Goal: Find specific page/section: Find specific page/section

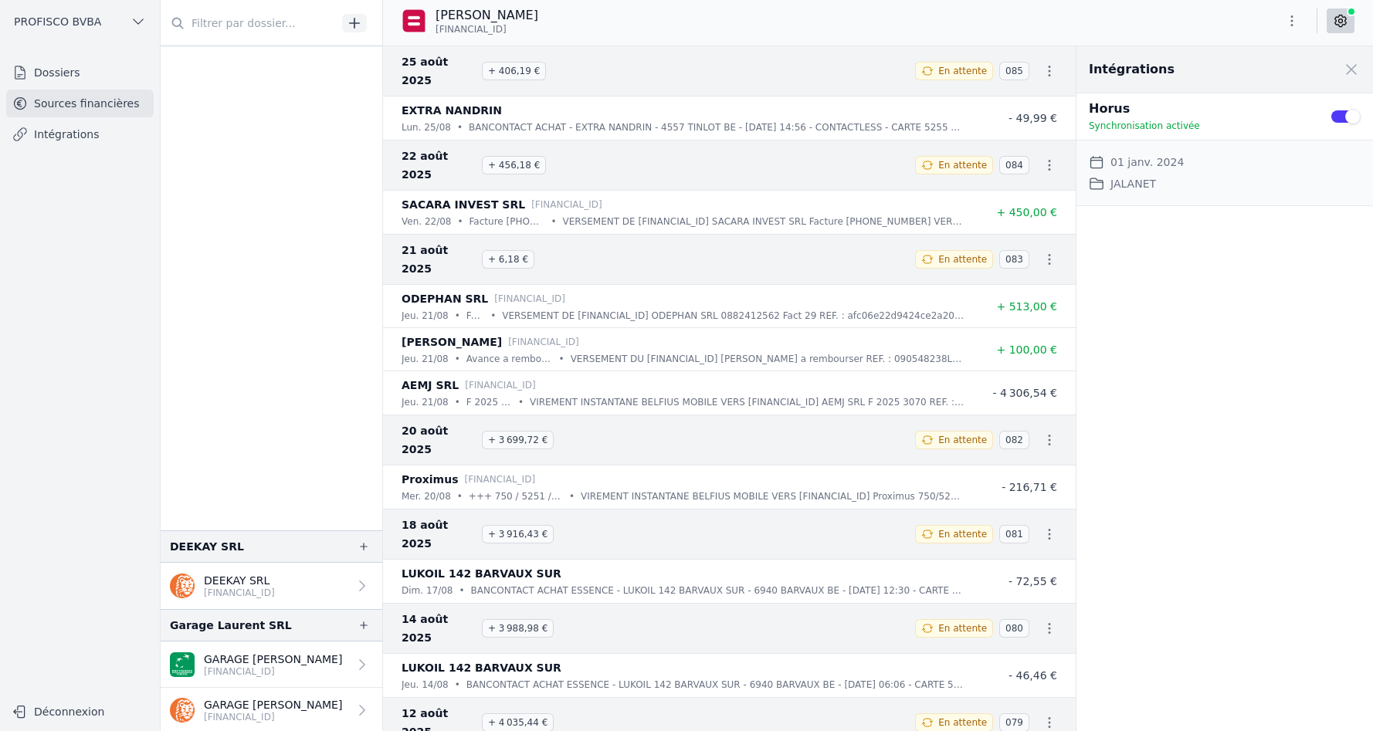
scroll to position [729, 0]
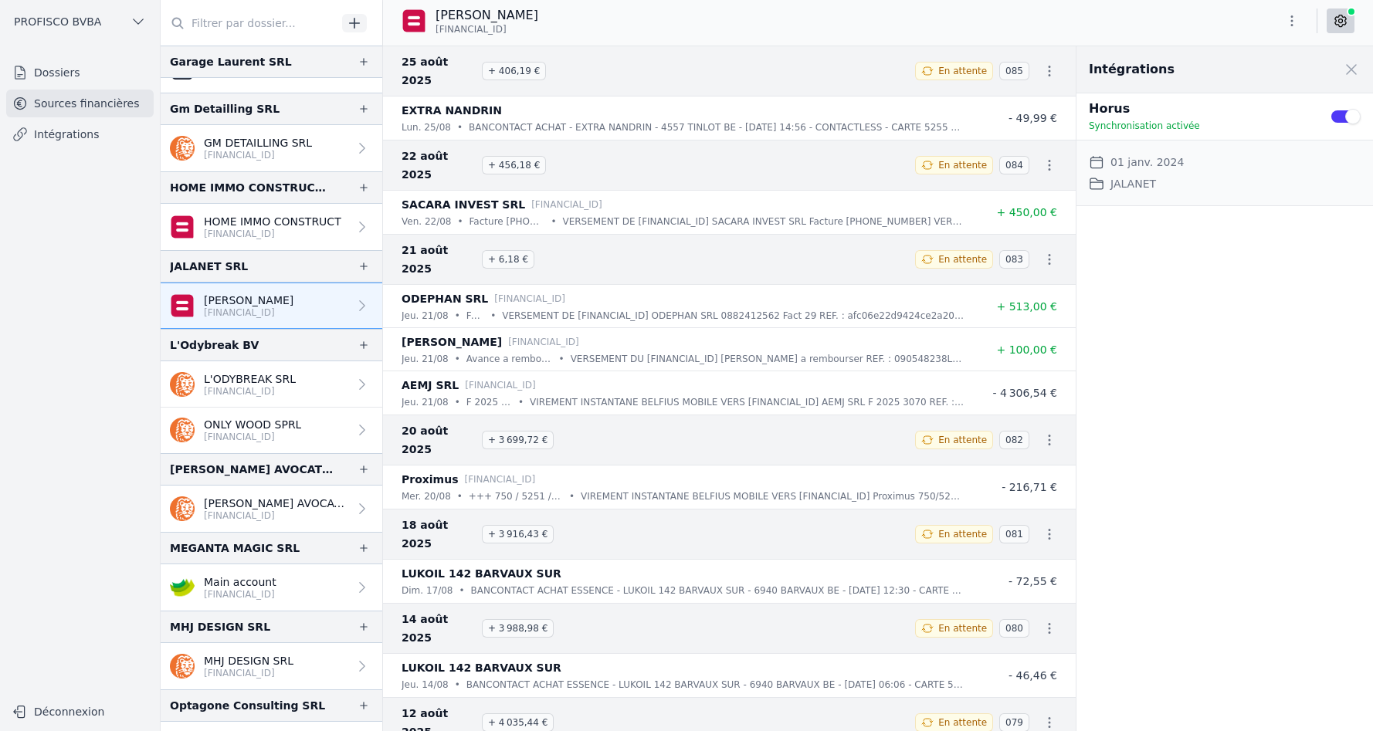
click at [85, 76] on link "Dossiers" at bounding box center [79, 73] width 147 height 28
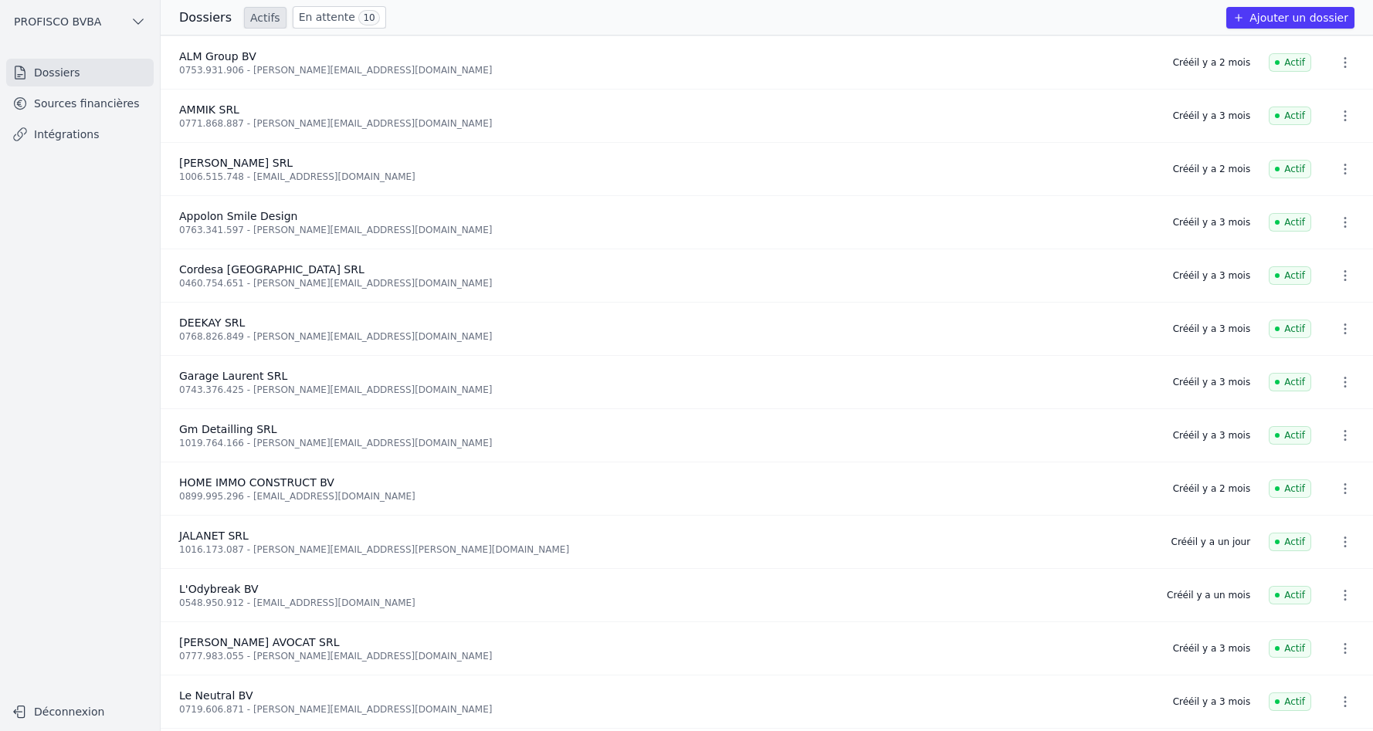
click at [315, 19] on link "En attente 10" at bounding box center [339, 17] width 93 height 22
